Goal: Find contact information: Find contact information

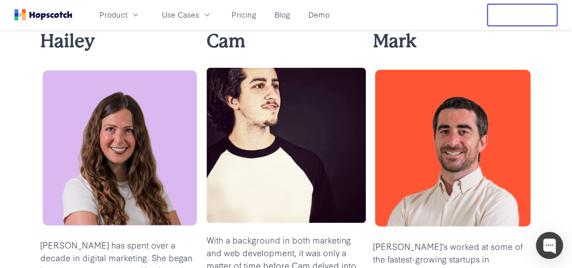
scroll to position [272, 0]
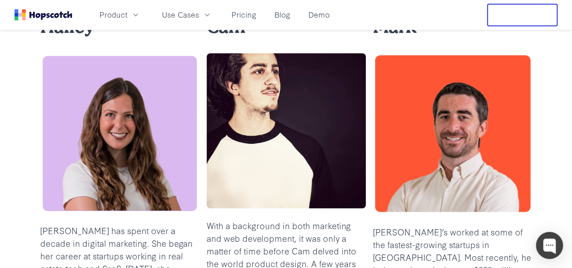
click at [42, 34] on div "[PERSON_NAME] has spent over a decade in digital marketing. She began her caree…" at bounding box center [119, 176] width 159 height 324
click at [85, 66] on img at bounding box center [119, 133] width 159 height 160
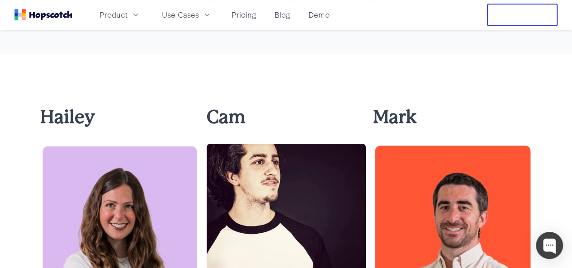
click at [81, 106] on b "Hailey" at bounding box center [67, 116] width 55 height 21
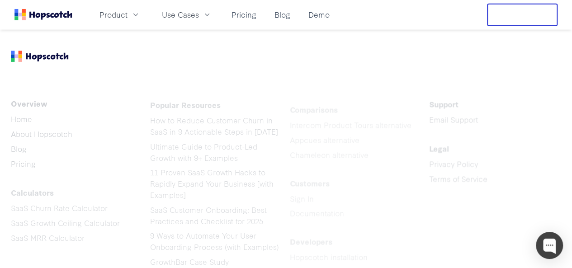
scroll to position [1131, 0]
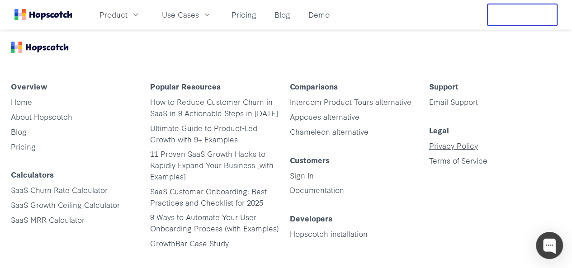
click at [458, 140] on link "Privacy Policy" at bounding box center [453, 145] width 49 height 10
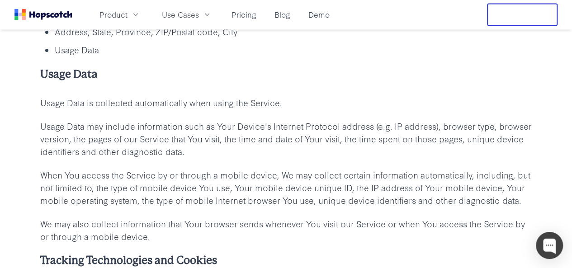
scroll to position [950, 0]
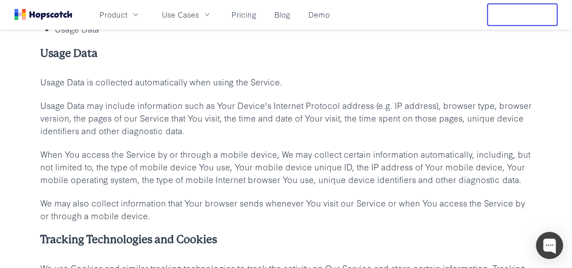
click at [362, 133] on p "Usage Data may include information such as Your Device's Internet Protocol addr…" at bounding box center [286, 118] width 492 height 38
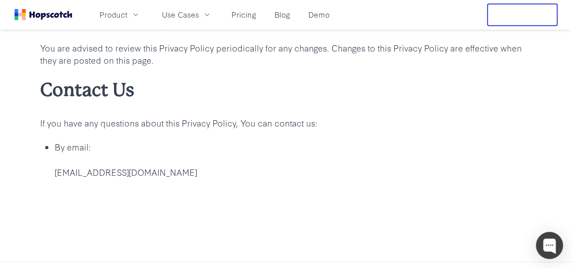
scroll to position [6380, 0]
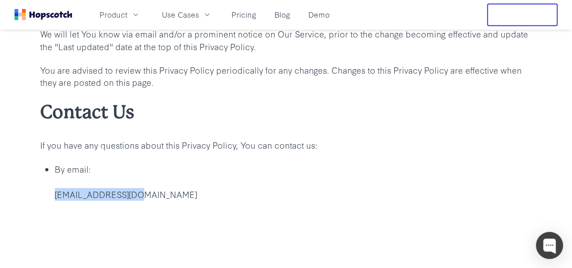
drag, startPoint x: 145, startPoint y: 215, endPoint x: 48, endPoint y: 211, distance: 96.9
click at [48, 201] on ul "By email: [EMAIL_ADDRESS][DOMAIN_NAME]" at bounding box center [286, 181] width 492 height 38
copy p "[EMAIL_ADDRESS][DOMAIN_NAME]"
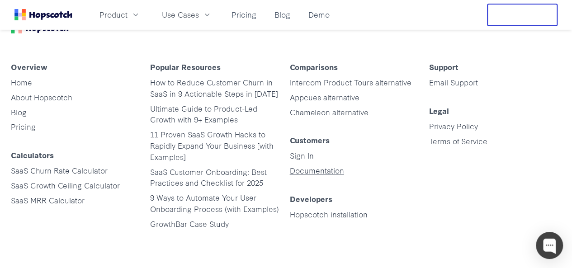
scroll to position [6697, 0]
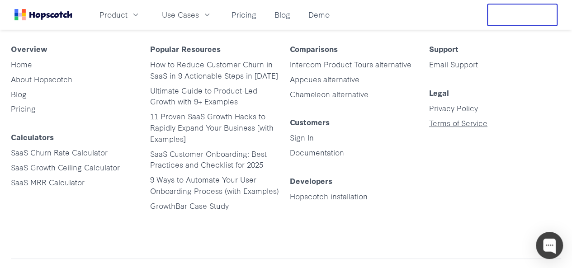
click at [481, 128] on link "Terms of Service" at bounding box center [458, 123] width 58 height 10
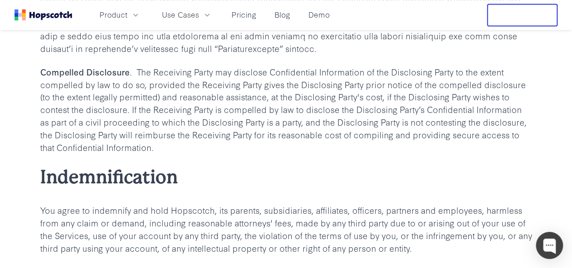
scroll to position [4193, 0]
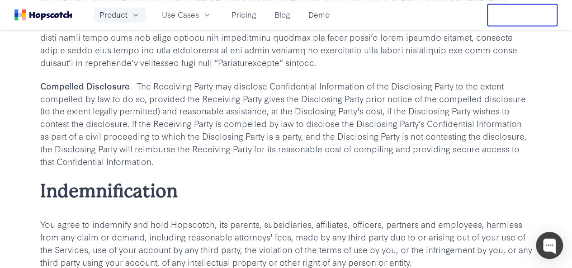
click at [128, 17] on span "Product" at bounding box center [114, 14] width 28 height 11
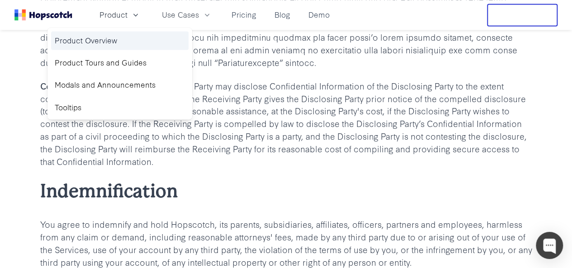
click at [122, 44] on link "Product Overview" at bounding box center [120, 40] width 138 height 19
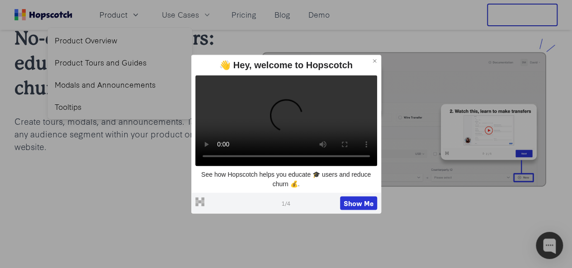
scroll to position [91, 0]
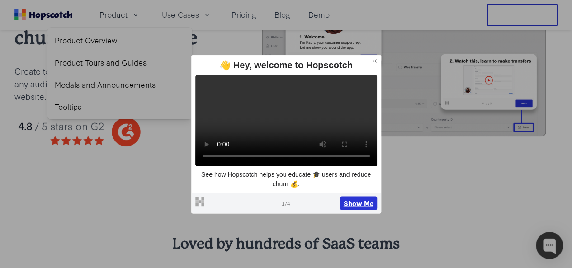
click at [368, 209] on button "Show Me" at bounding box center [358, 203] width 37 height 14
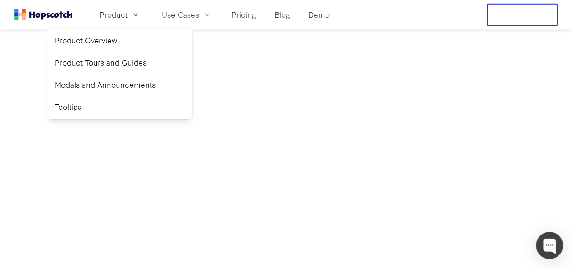
scroll to position [1429, 0]
